Goal: Information Seeking & Learning: Compare options

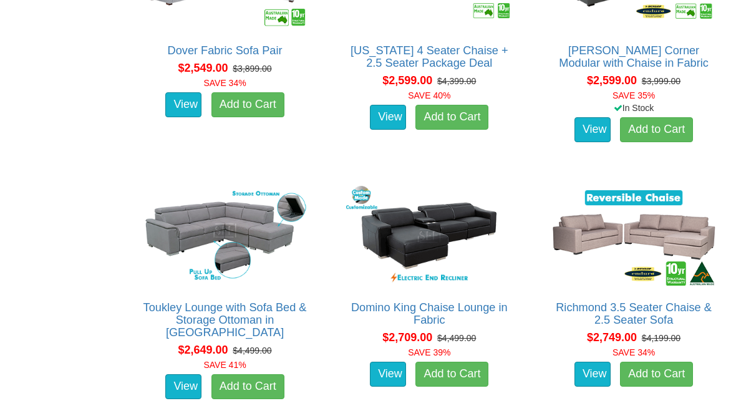
scroll to position [3138, 0]
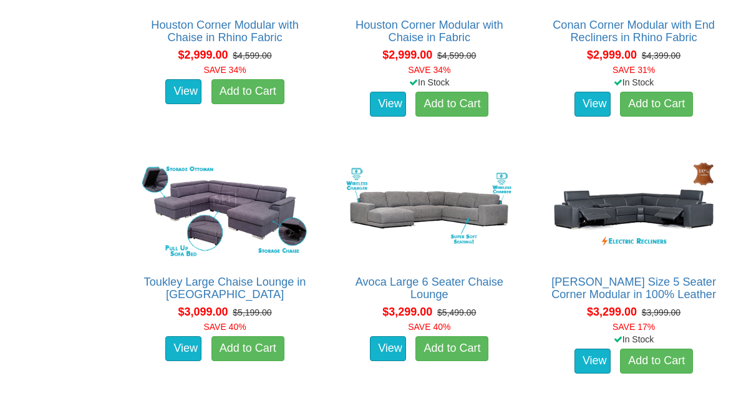
scroll to position [1853, 0]
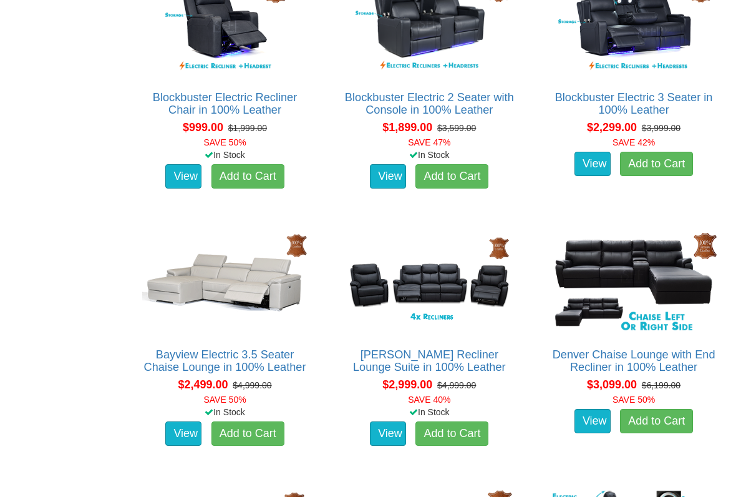
scroll to position [780, 0]
click at [250, 280] on img at bounding box center [225, 282] width 172 height 105
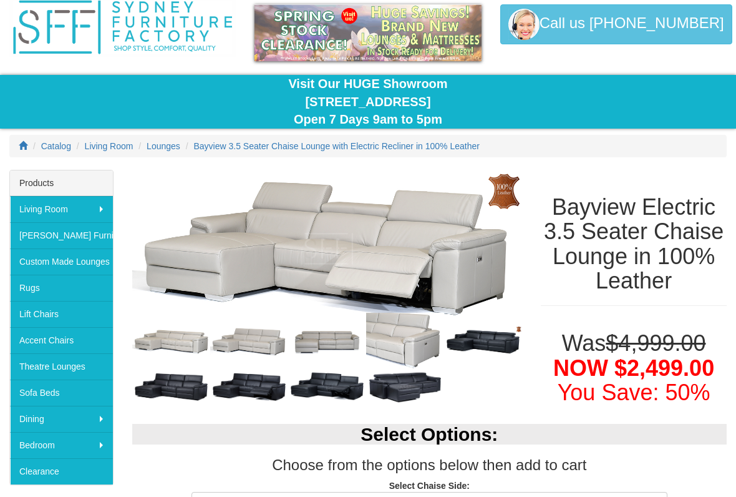
scroll to position [49, 0]
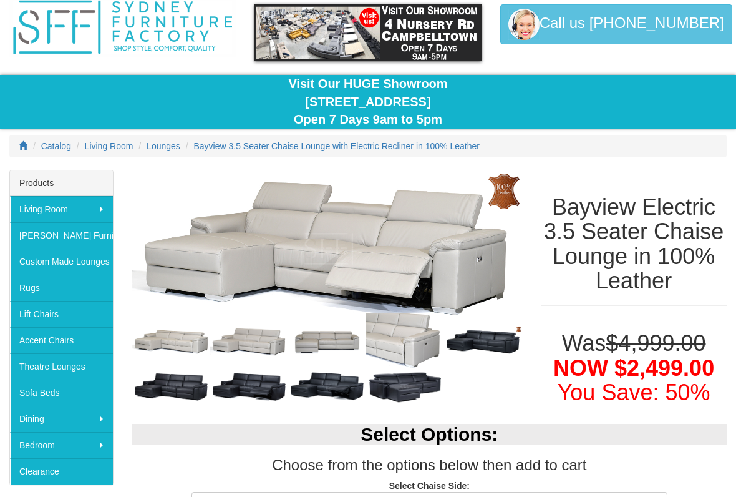
click at [27, 388] on link "Sofa Beds" at bounding box center [61, 392] width 103 height 26
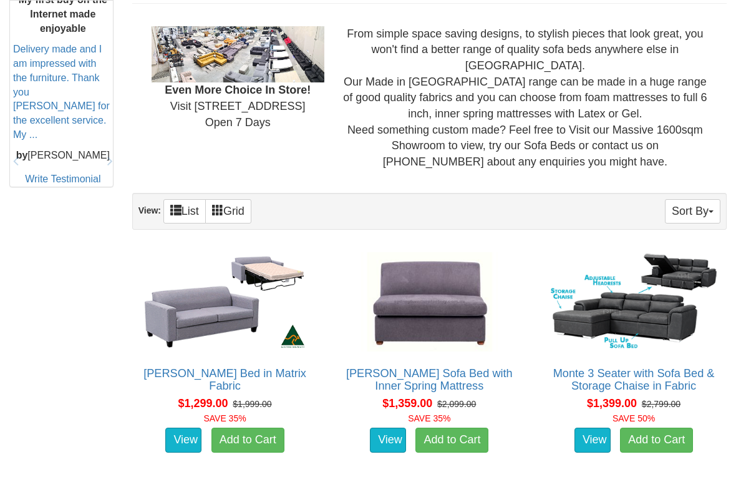
scroll to position [572, 0]
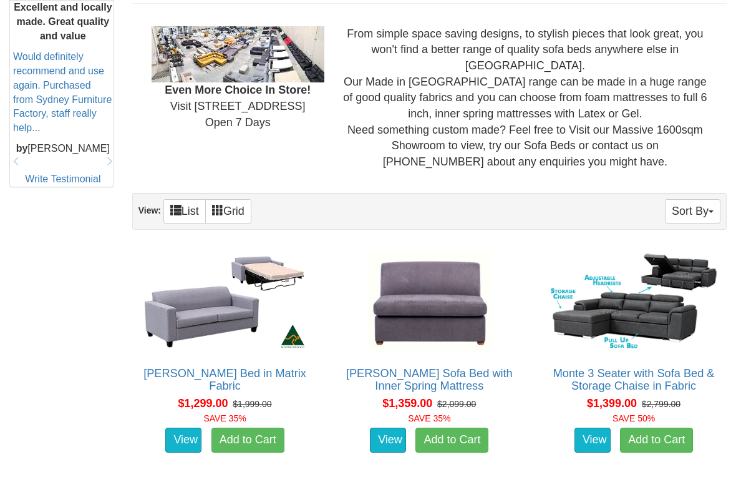
click at [603, 303] on img at bounding box center [634, 301] width 172 height 105
